Goal: Transaction & Acquisition: Purchase product/service

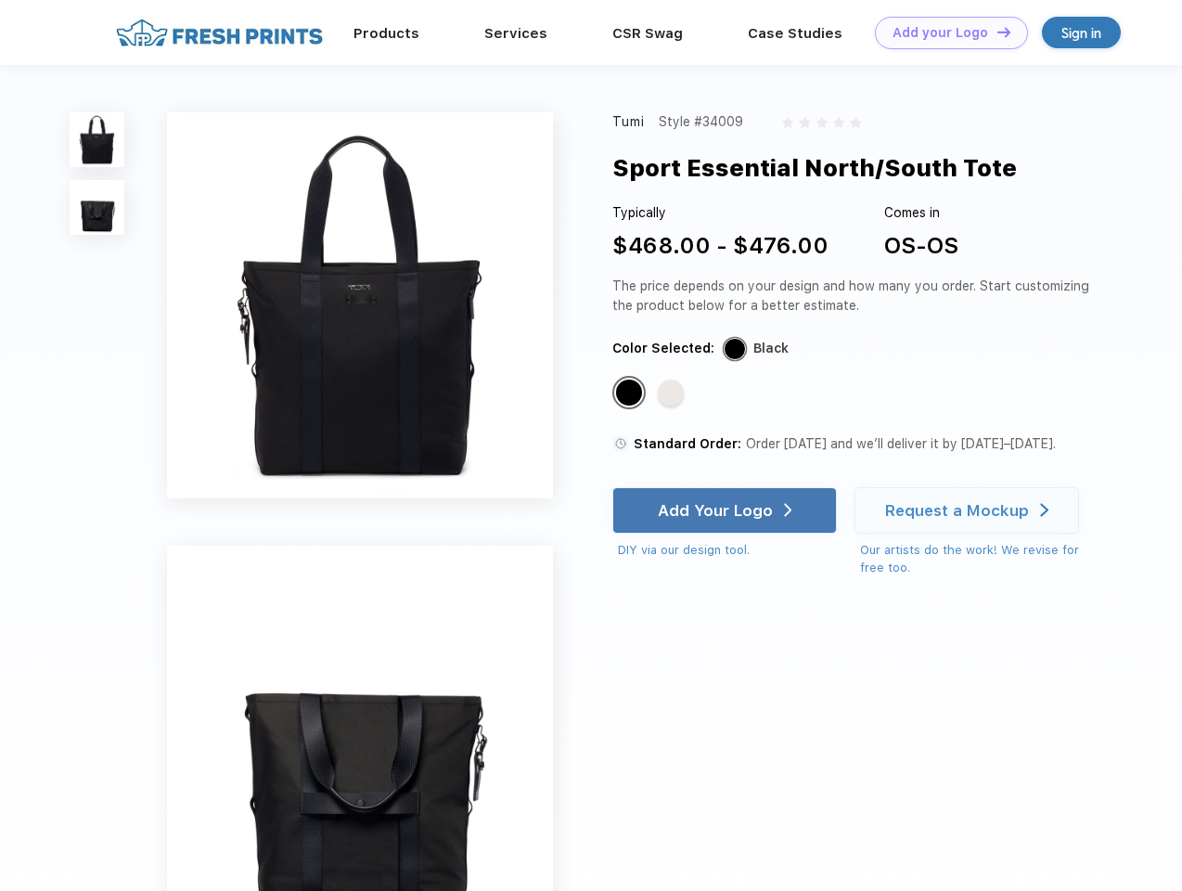
click at [945, 32] on link "Add your Logo Design Tool" at bounding box center [951, 33] width 153 height 32
click at [0, 0] on div "Design Tool" at bounding box center [0, 0] width 0 height 0
click at [996, 32] on link "Add your Logo Design Tool" at bounding box center [951, 33] width 153 height 32
click at [97, 139] on img at bounding box center [97, 139] width 55 height 55
click at [97, 208] on img at bounding box center [97, 207] width 55 height 55
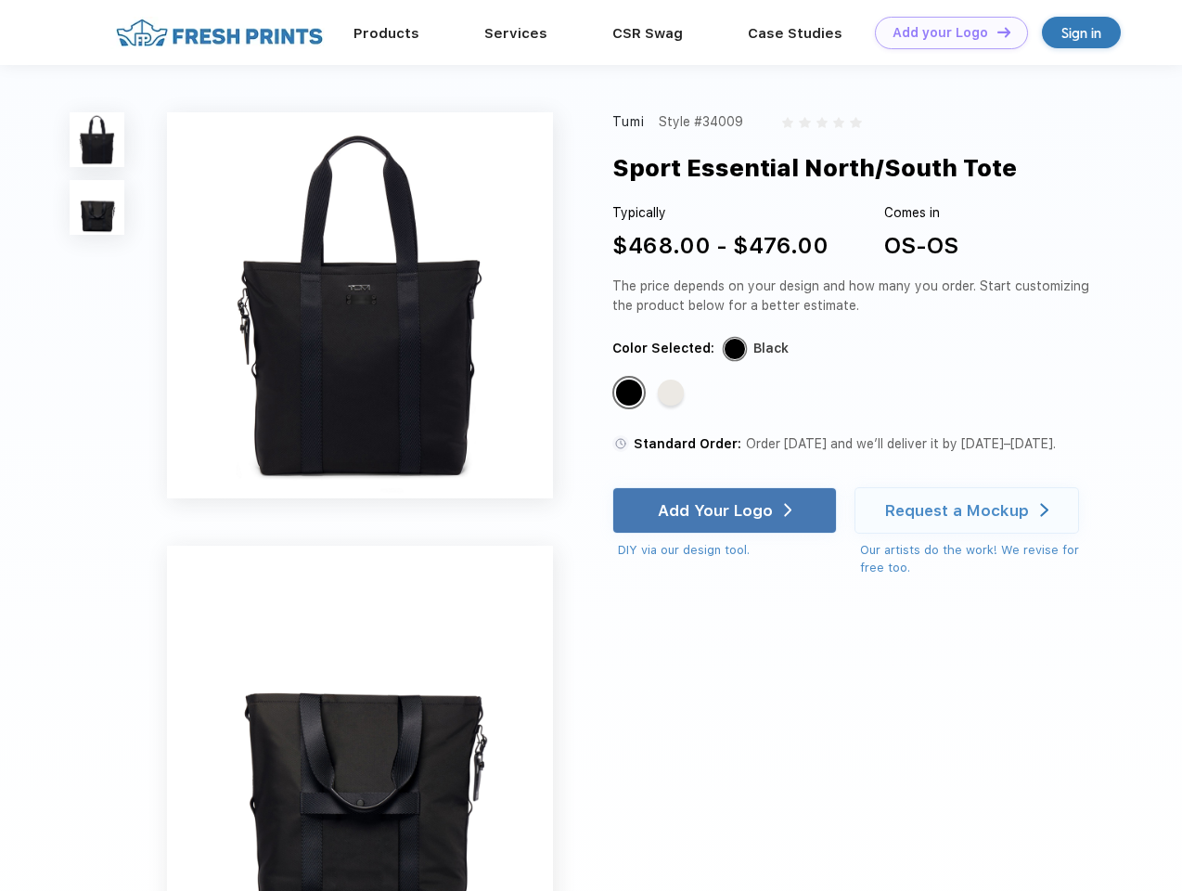
click at [631, 393] on div "Standard Color" at bounding box center [629, 393] width 26 height 26
click at [673, 393] on div "Standard Color" at bounding box center [671, 393] width 26 height 26
click at [727, 510] on div "Add Your Logo" at bounding box center [715, 510] width 115 height 19
click at [970, 510] on div "Request a Mockup" at bounding box center [957, 510] width 144 height 19
